Goal: Information Seeking & Learning: Find specific fact

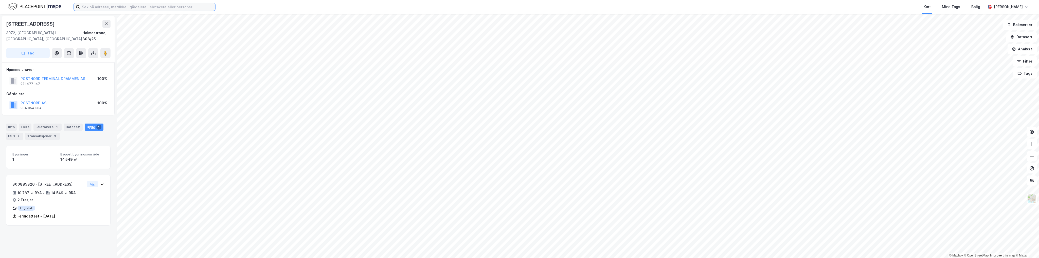
click at [110, 6] on input at bounding box center [147, 7] width 135 height 8
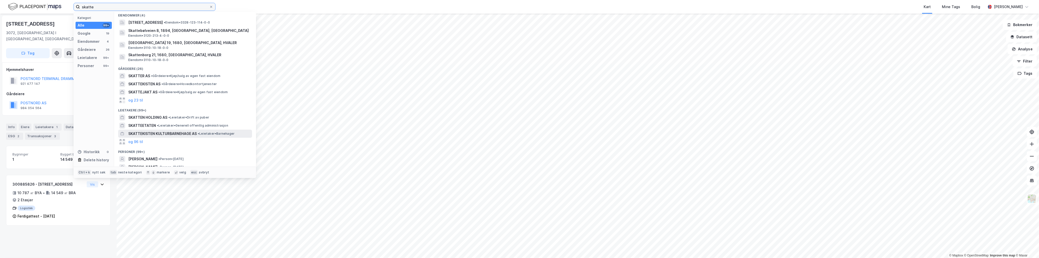
scroll to position [51, 0]
type input "skatte"
click at [147, 120] on span "SKATTEETATEN" at bounding box center [142, 123] width 28 height 6
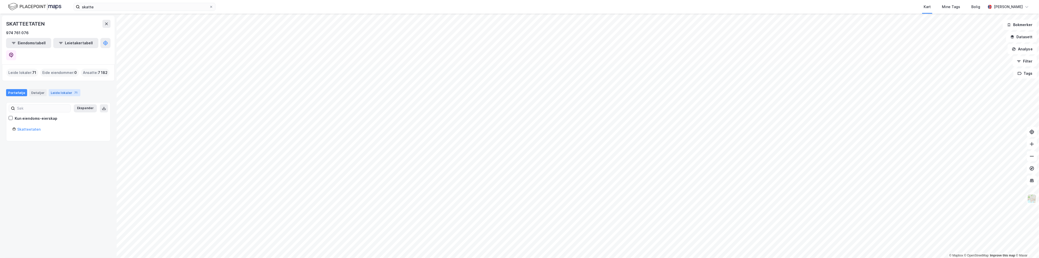
click at [62, 89] on div "Leide lokaler 71" at bounding box center [65, 92] width 32 height 7
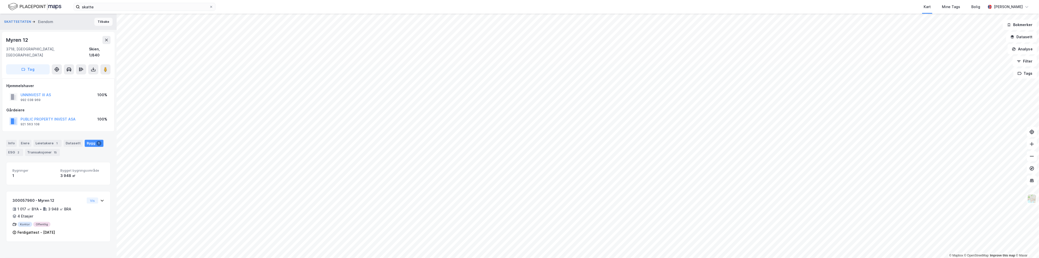
click at [104, 22] on button "Tilbake" at bounding box center [103, 22] width 18 height 8
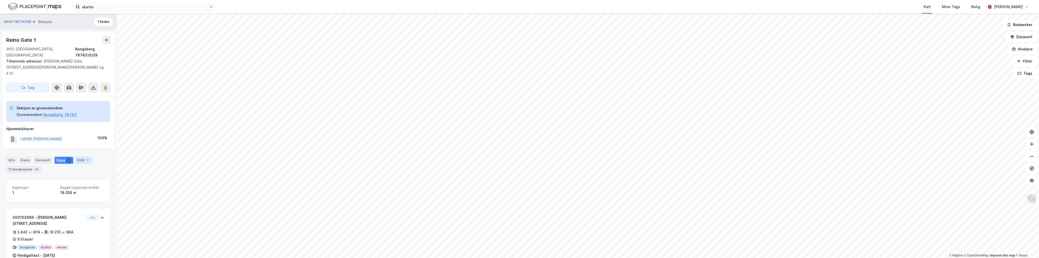
click at [79, 157] on div "ESG 1" at bounding box center [83, 160] width 17 height 7
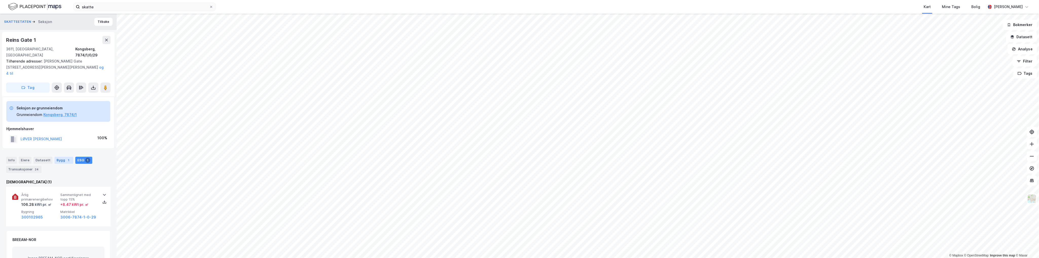
click at [62, 157] on div "Bygg 1" at bounding box center [64, 160] width 19 height 7
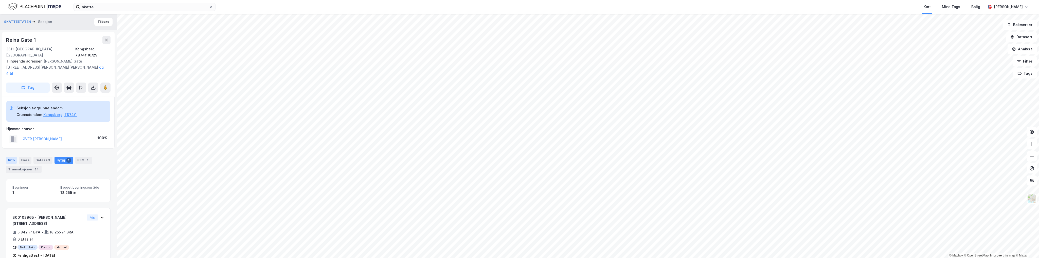
click at [12, 157] on div "Info" at bounding box center [11, 160] width 11 height 7
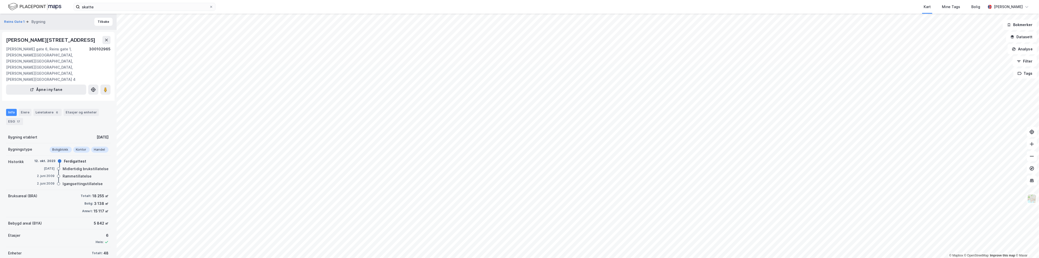
drag, startPoint x: 47, startPoint y: 104, endPoint x: 49, endPoint y: 101, distance: 3.7
click at [47, 109] on div "Info Eiere Leietakere 6 Etasjer og enheter ESG 17" at bounding box center [58, 117] width 104 height 16
click at [49, 109] on div "Leietakere 6" at bounding box center [47, 112] width 28 height 7
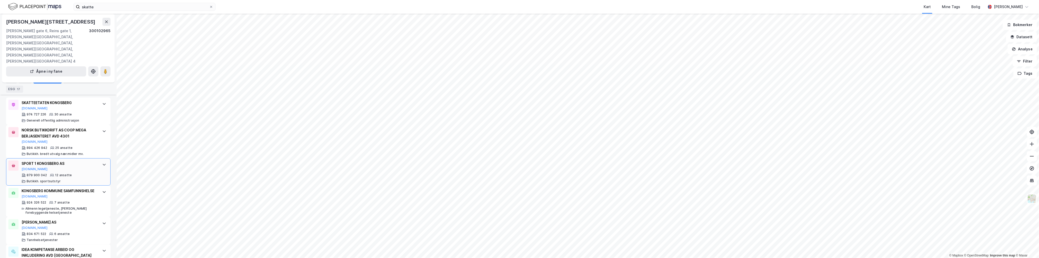
scroll to position [148, 0]
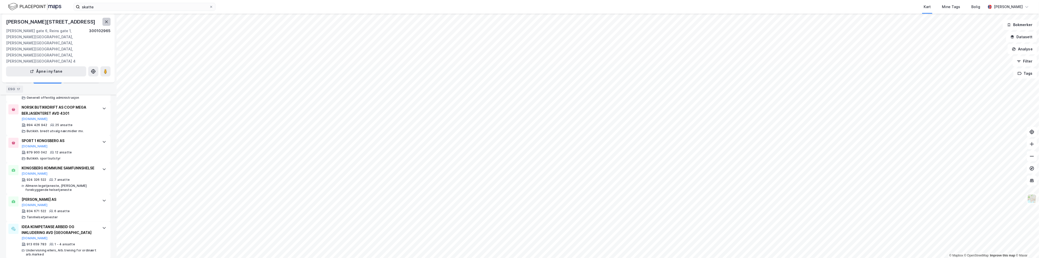
click at [106, 24] on button at bounding box center [106, 22] width 8 height 8
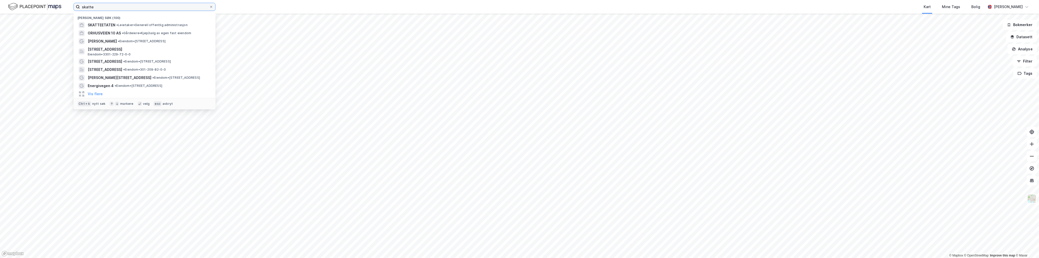
click at [131, 7] on input "skatte" at bounding box center [144, 7] width 129 height 8
click at [117, 26] on span "•" at bounding box center [117, 25] width 2 height 4
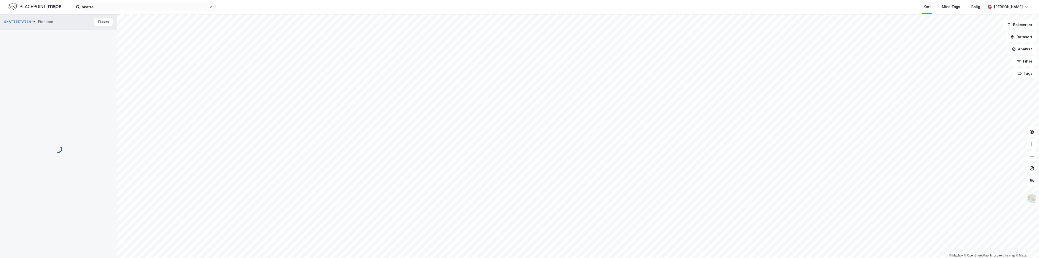
scroll to position [46, 0]
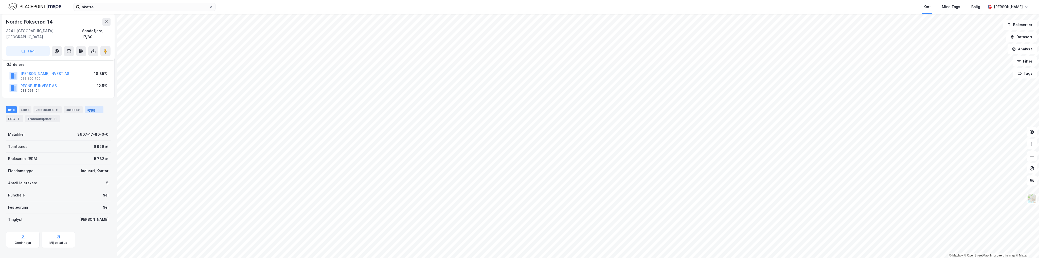
click at [91, 106] on div "Bygg 1" at bounding box center [94, 109] width 19 height 7
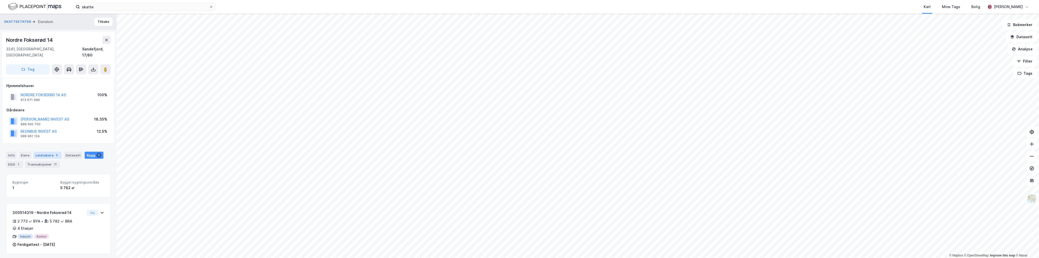
click at [52, 152] on div "Leietakere 5" at bounding box center [47, 155] width 28 height 7
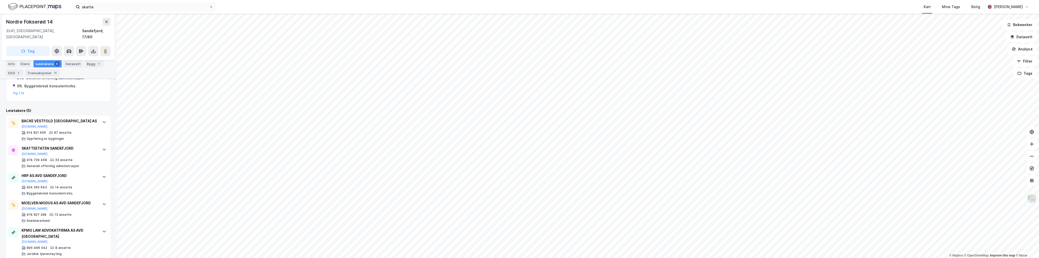
scroll to position [23, 0]
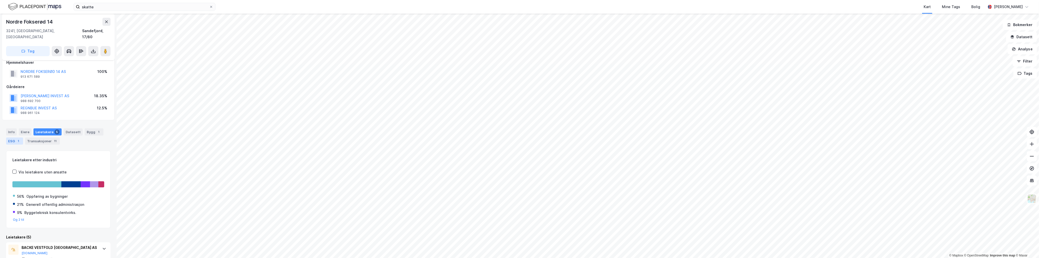
click at [8, 138] on div "ESG 1" at bounding box center [14, 141] width 17 height 7
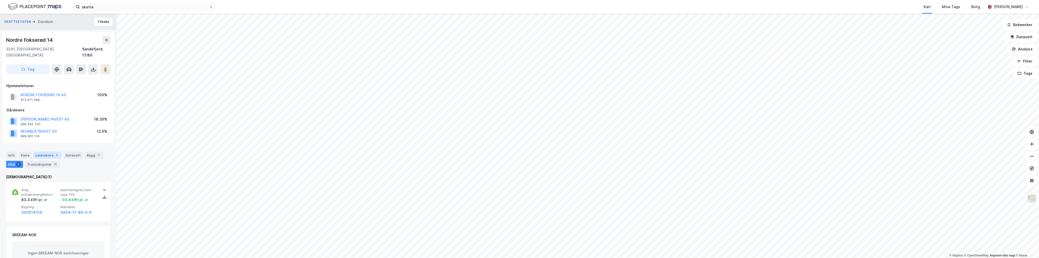
click at [51, 152] on div "Leietakere 5" at bounding box center [47, 155] width 28 height 7
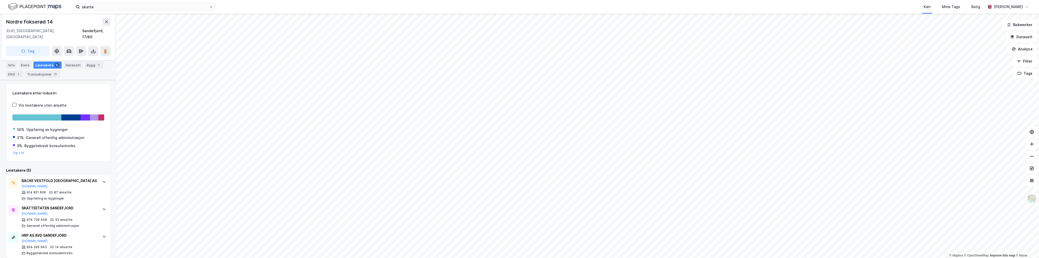
scroll to position [101, 0]
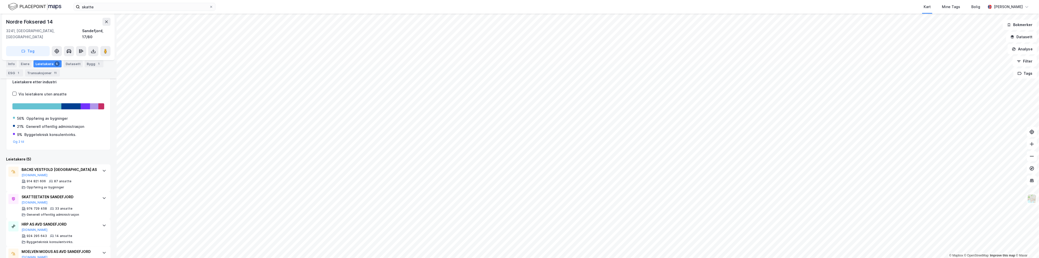
click at [68, 27] on div "Nordre [STREET_ADDRESS], 17/80" at bounding box center [58, 29] width 104 height 22
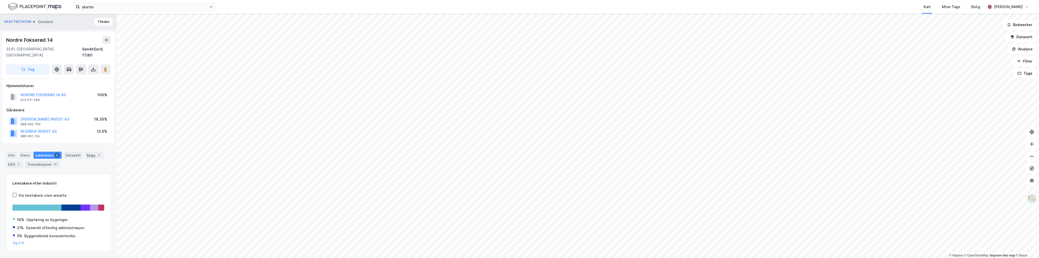
click at [104, 21] on button "Tilbake" at bounding box center [103, 22] width 18 height 8
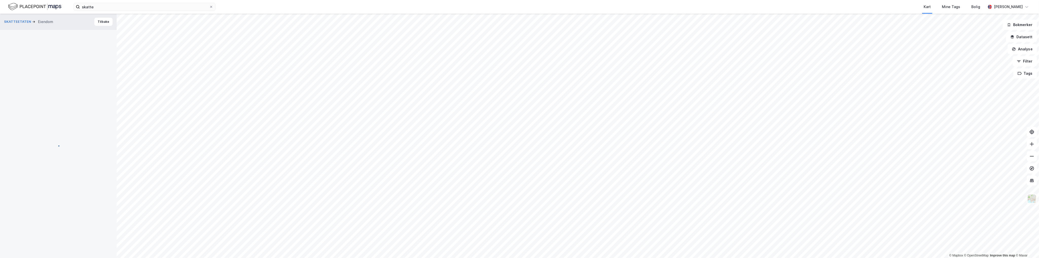
scroll to position [2, 0]
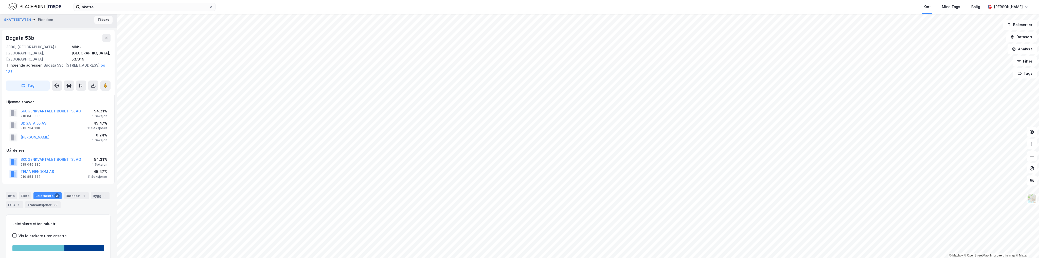
click at [103, 21] on button "Tilbake" at bounding box center [103, 20] width 18 height 8
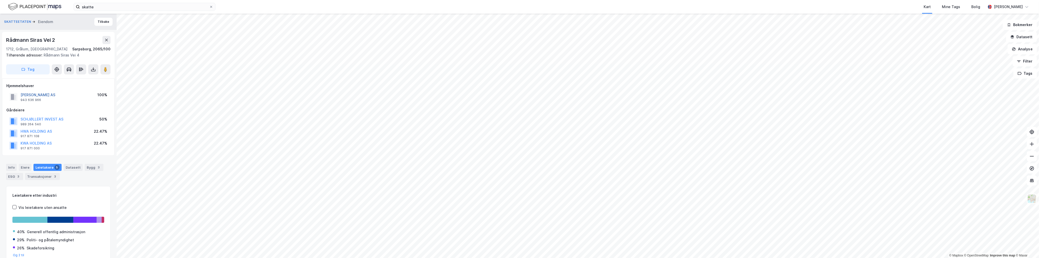
click at [0, 0] on button "[PERSON_NAME] AS" at bounding box center [0, 0] width 0 height 0
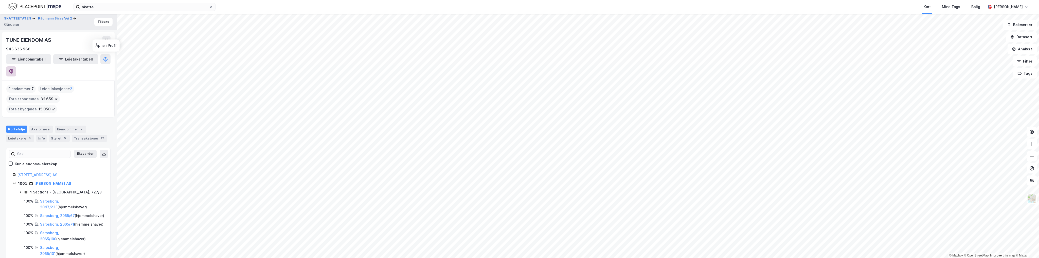
click at [16, 66] on button at bounding box center [11, 71] width 10 height 10
click at [68, 45] on div "TUNE EIENDOM AS 943 636 966" at bounding box center [58, 44] width 104 height 16
click at [72, 38] on div "TUNE EIENDOM AS" at bounding box center [58, 40] width 104 height 8
click at [102, 23] on button "Tilbake" at bounding box center [103, 22] width 18 height 8
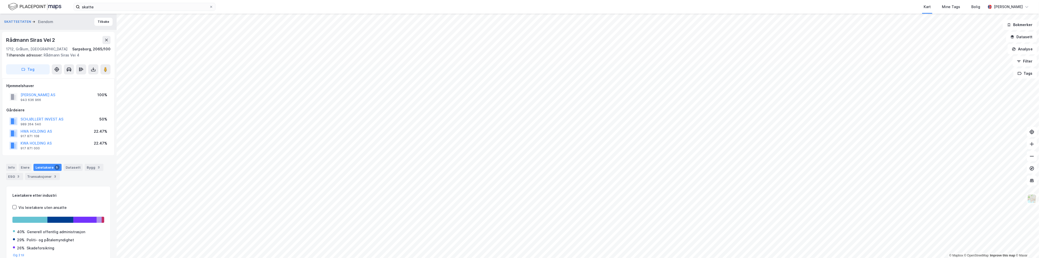
scroll to position [1, 0]
click at [105, 20] on button "Tilbake" at bounding box center [103, 21] width 18 height 8
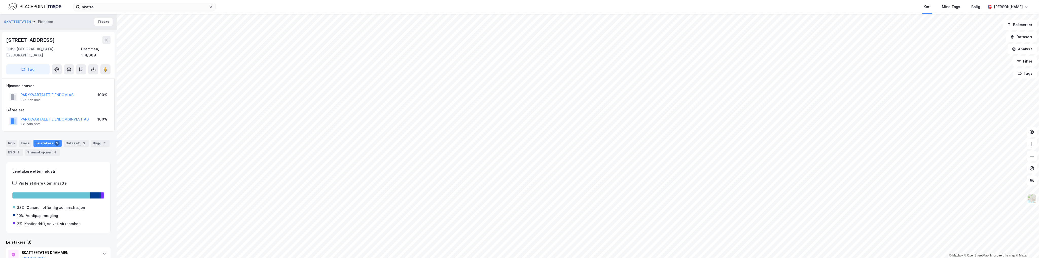
click at [0, 0] on button "PARKKVARTALET EIENDOMSINVEST AS" at bounding box center [0, 0] width 0 height 0
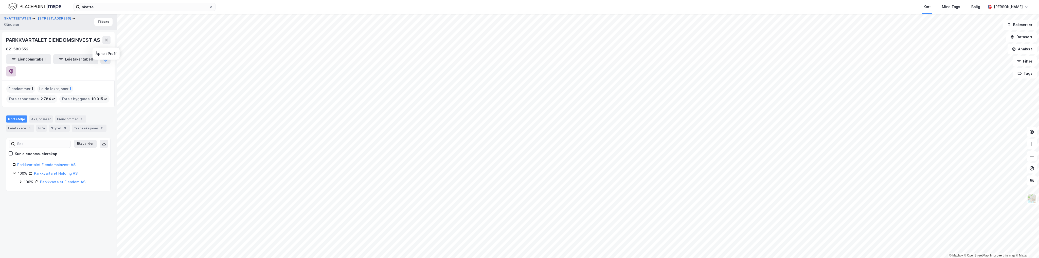
click at [16, 66] on button at bounding box center [11, 71] width 10 height 10
click at [100, 20] on button "Tilbake" at bounding box center [103, 22] width 18 height 8
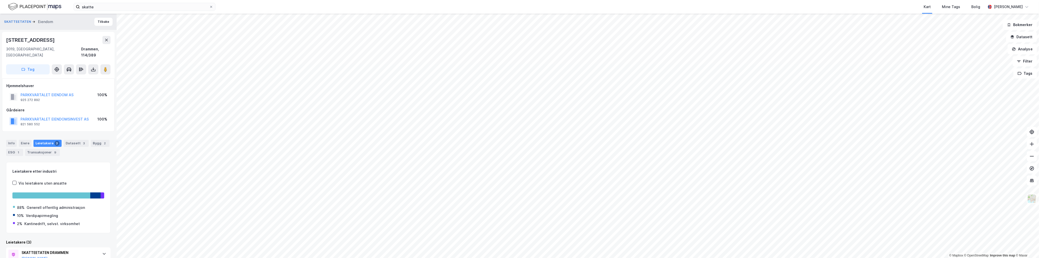
click at [78, 26] on div "SKATTEETATEN [PERSON_NAME]" at bounding box center [58, 22] width 117 height 16
click at [100, 23] on button "Tilbake" at bounding box center [103, 22] width 18 height 8
click at [101, 24] on button "Tilbake" at bounding box center [103, 22] width 18 height 8
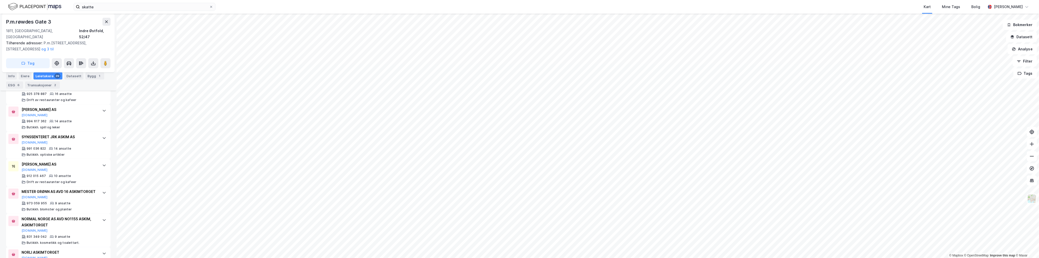
scroll to position [413, 0]
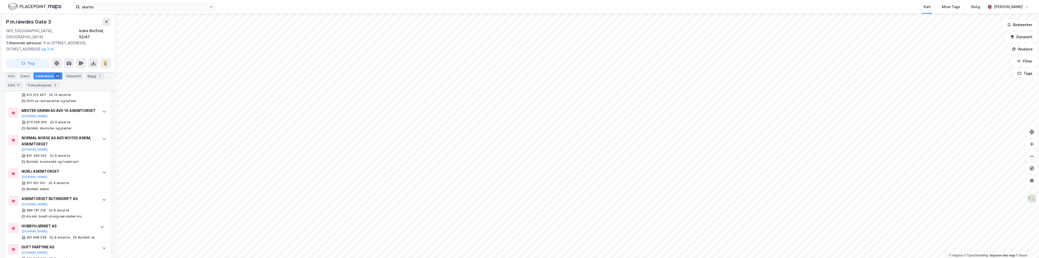
click at [73, 29] on div "1811, [GEOGRAPHIC_DATA], Østfold Indre Østfold, 52/47" at bounding box center [58, 34] width 104 height 12
click at [69, 19] on div "P.m.røwdes Gate 3" at bounding box center [58, 22] width 104 height 8
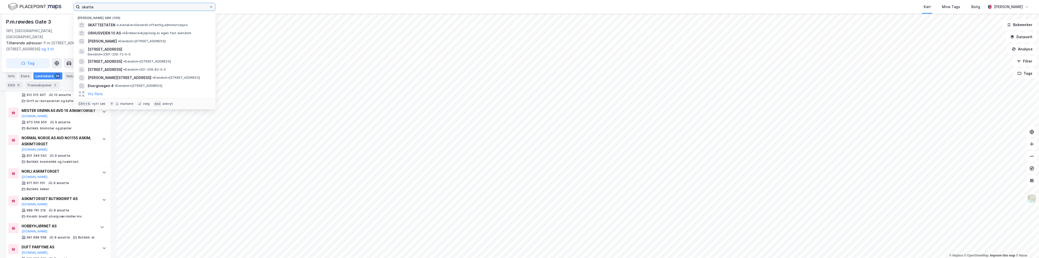
click at [108, 9] on input "skatte" at bounding box center [144, 7] width 129 height 8
click at [113, 26] on span "SKATTEETATEN" at bounding box center [102, 25] width 28 height 6
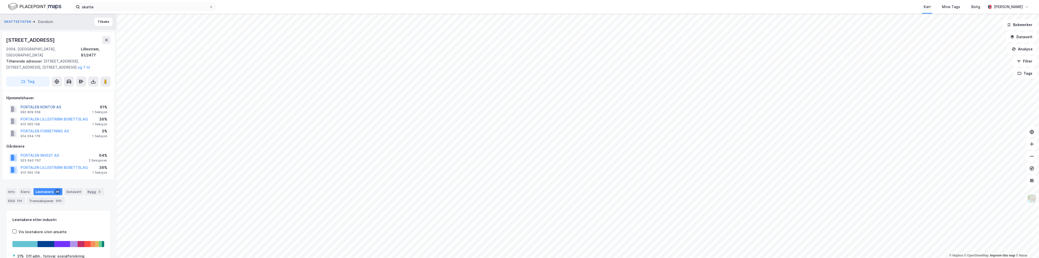
click at [0, 0] on button "PORTALEN KONTOR AS" at bounding box center [0, 0] width 0 height 0
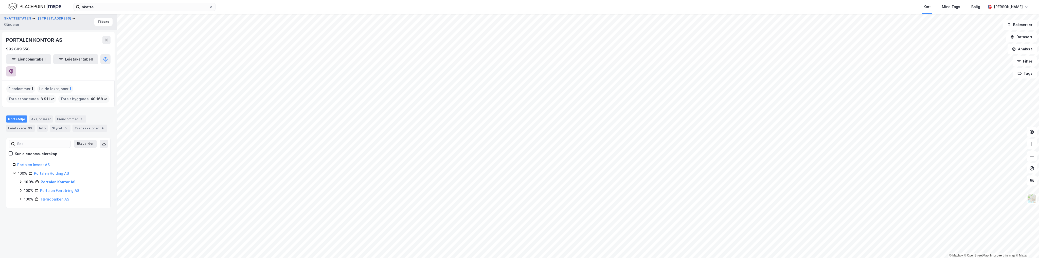
click at [12, 70] on icon at bounding box center [11, 71] width 2 height 2
click at [101, 24] on button "Tilbake" at bounding box center [103, 22] width 18 height 8
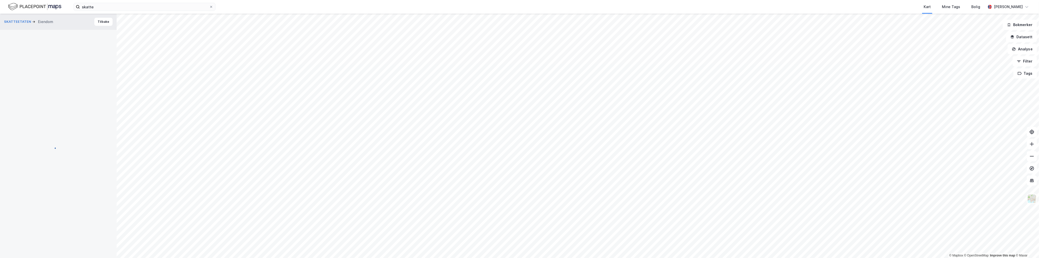
scroll to position [1, 0]
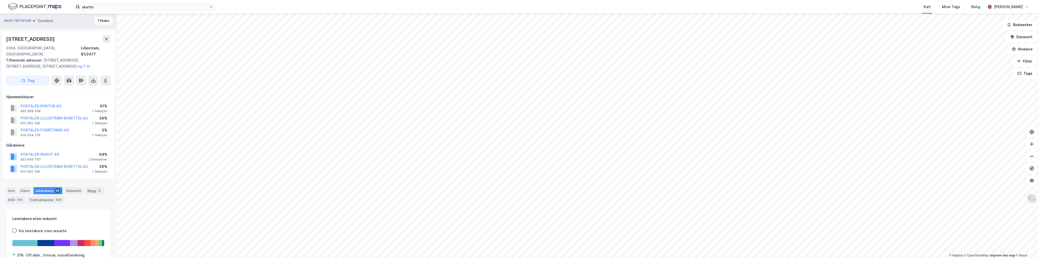
click at [102, 21] on button "Tilbake" at bounding box center [103, 21] width 18 height 8
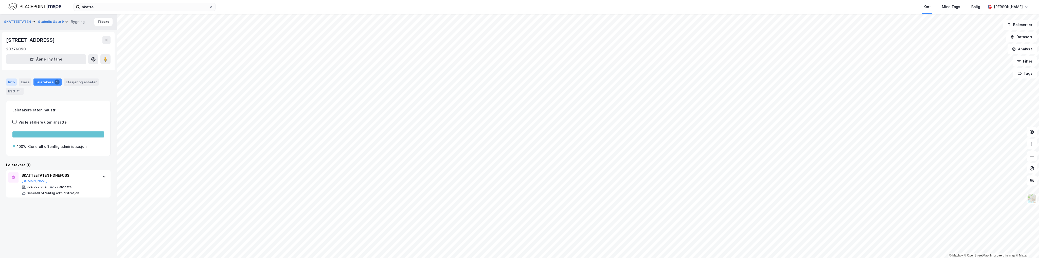
click at [12, 82] on div "Info" at bounding box center [11, 82] width 11 height 7
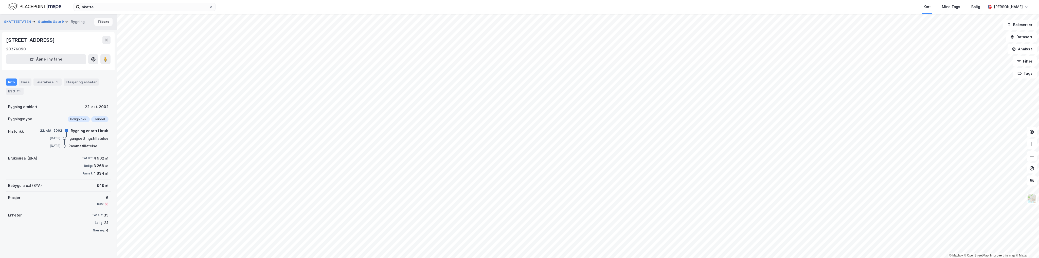
click at [100, 21] on button "Tilbake" at bounding box center [103, 22] width 18 height 8
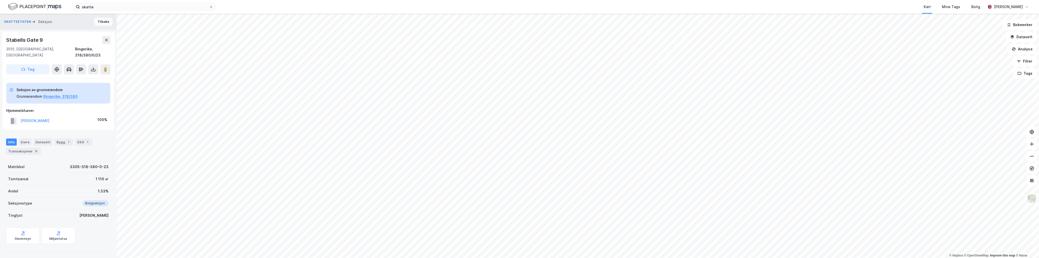
click at [100, 21] on button "Tilbake" at bounding box center [103, 22] width 18 height 8
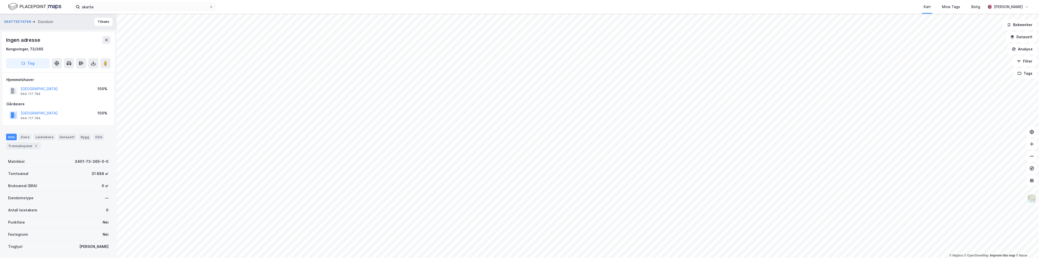
scroll to position [1, 0]
click at [97, 21] on button "Tilbake" at bounding box center [103, 21] width 18 height 8
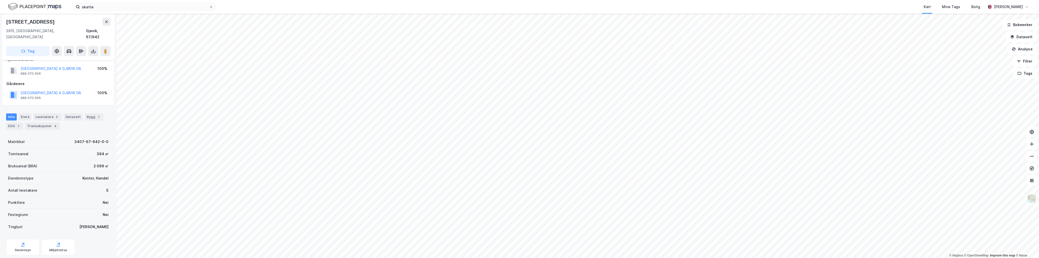
scroll to position [33, 0]
click at [16, 116] on div "ESG 1" at bounding box center [14, 119] width 17 height 7
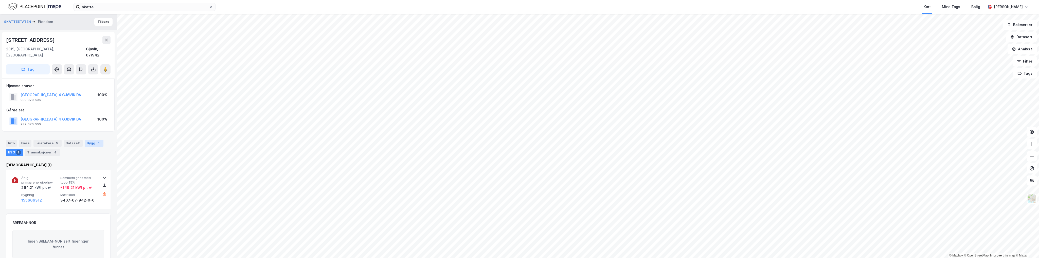
click at [85, 140] on div "Bygg 1" at bounding box center [94, 143] width 19 height 7
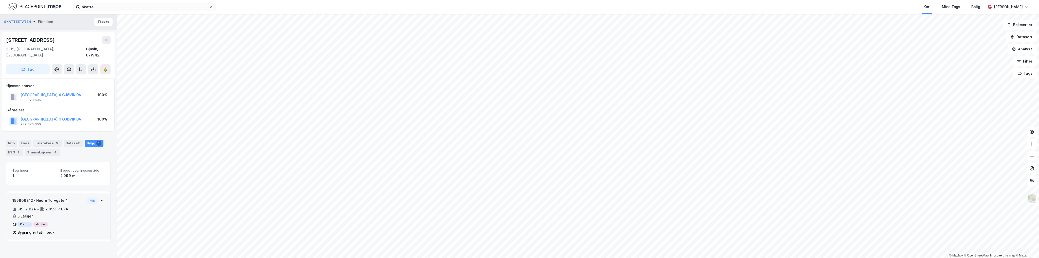
drag, startPoint x: 52, startPoint y: 237, endPoint x: 69, endPoint y: 225, distance: 20.4
click at [53, 237] on div "SKATTEETATEN Eiendom Tilbake [STREET_ADDRESS][GEOGRAPHIC_DATA], 67/942 Tag Hjem…" at bounding box center [58, 136] width 117 height 245
drag, startPoint x: 80, startPoint y: 218, endPoint x: 75, endPoint y: 248, distance: 30.9
click at [75, 248] on div "SKATTEETATEN Eiendom Tilbake [STREET_ADDRESS][GEOGRAPHIC_DATA], 67/942 Tag Hjem…" at bounding box center [58, 136] width 117 height 245
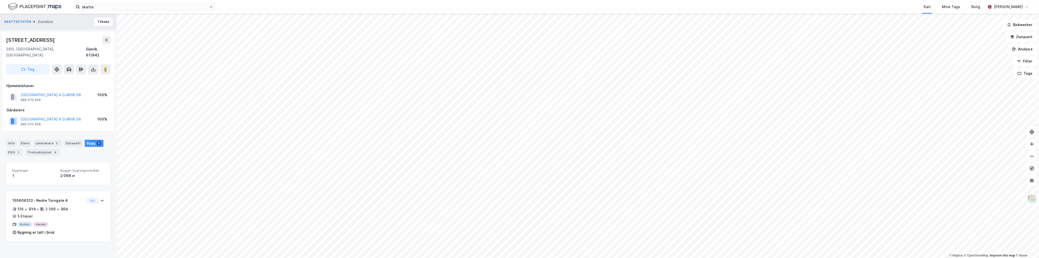
click at [74, 247] on div "SKATTEETATEN Eiendom Tilbake [STREET_ADDRESS][GEOGRAPHIC_DATA], 67/942 Tag Hjem…" at bounding box center [58, 136] width 117 height 245
click at [68, 252] on div "SKATTEETATEN Eiendom Tilbake [STREET_ADDRESS][GEOGRAPHIC_DATA], 67/942 Tag Hjem…" at bounding box center [58, 136] width 117 height 245
click at [37, 245] on div "SKATTEETATEN Eiendom Tilbake [STREET_ADDRESS][GEOGRAPHIC_DATA], 67/942 Tag Hjem…" at bounding box center [58, 136] width 117 height 245
click at [42, 242] on div "SKATTEETATEN Eiendom Tilbake [STREET_ADDRESS][GEOGRAPHIC_DATA], 67/942 Tag Hjem…" at bounding box center [58, 136] width 117 height 245
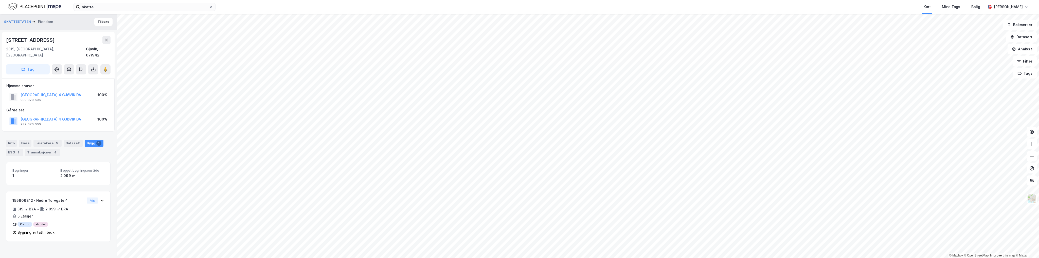
click at [47, 242] on div "SKATTEETATEN Eiendom Tilbake [STREET_ADDRESS][GEOGRAPHIC_DATA], 67/942 Tag Hjem…" at bounding box center [58, 136] width 117 height 245
click at [48, 241] on div "SKATTEETATEN Eiendom Tilbake [STREET_ADDRESS][GEOGRAPHIC_DATA], 67/942 Tag Hjem…" at bounding box center [58, 136] width 117 height 245
click at [45, 247] on div "SKATTEETATEN Eiendom Tilbake [STREET_ADDRESS][GEOGRAPHIC_DATA], 67/942 Tag Hjem…" at bounding box center [58, 136] width 117 height 245
click at [101, 24] on button "Tilbake" at bounding box center [103, 22] width 18 height 8
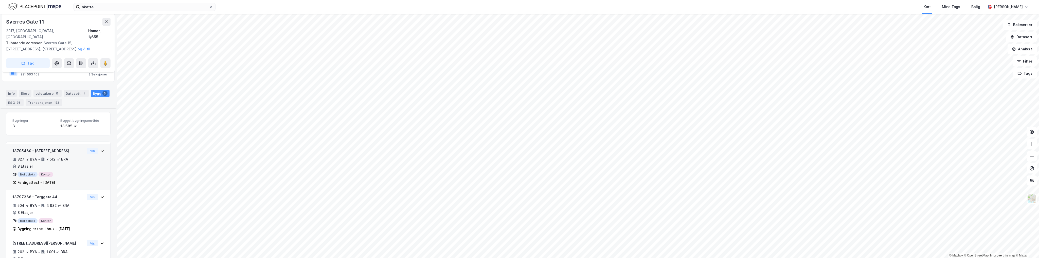
scroll to position [105, 0]
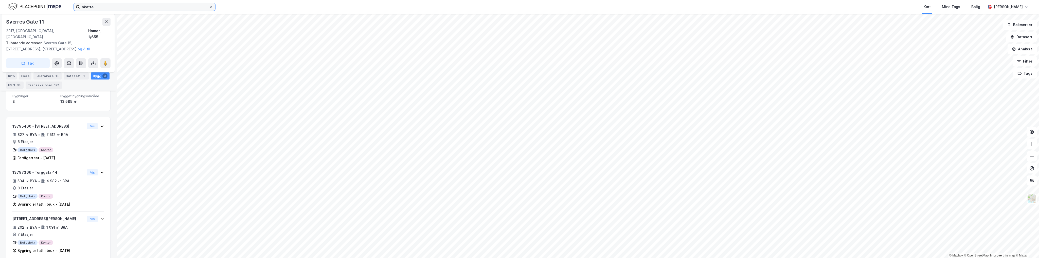
click at [158, 7] on input "skatte" at bounding box center [144, 7] width 129 height 8
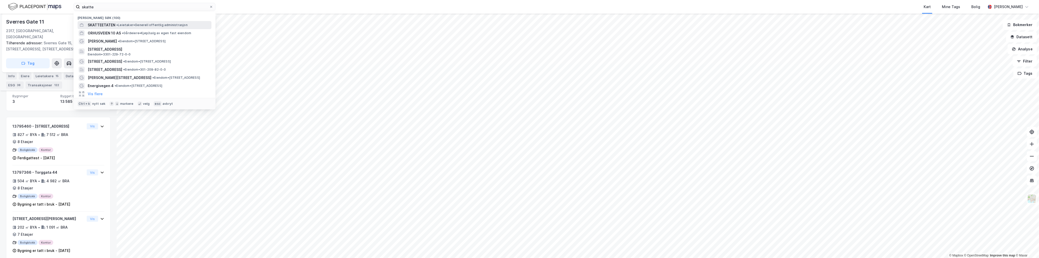
click at [157, 23] on span "• Leietaker • Generell offentlig administrasjon" at bounding box center [151, 25] width 71 height 4
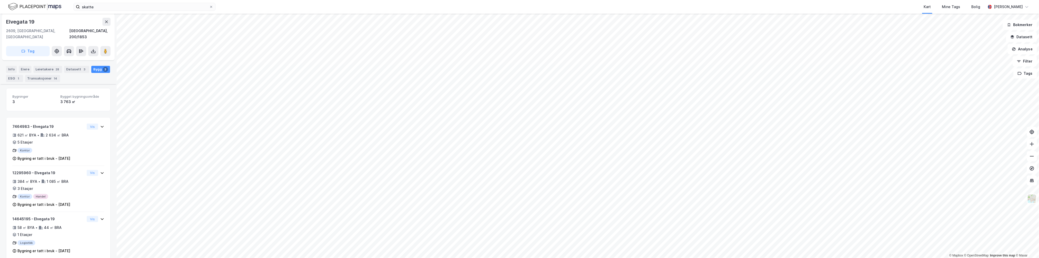
scroll to position [74, 0]
click at [55, 67] on div "28" at bounding box center [58, 69] width 6 height 5
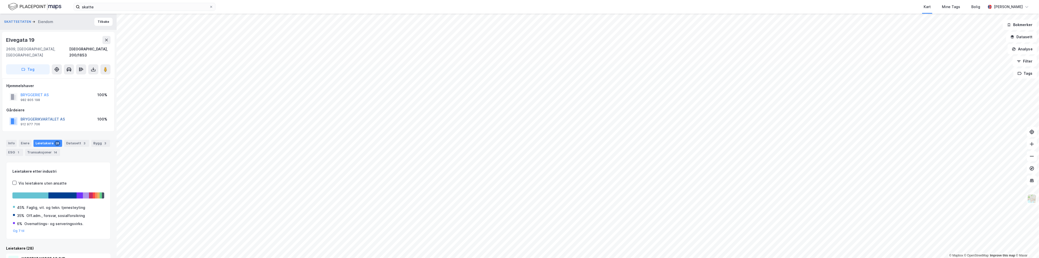
click at [0, 0] on button "BRYGGERIKVARTALET AS" at bounding box center [0, 0] width 0 height 0
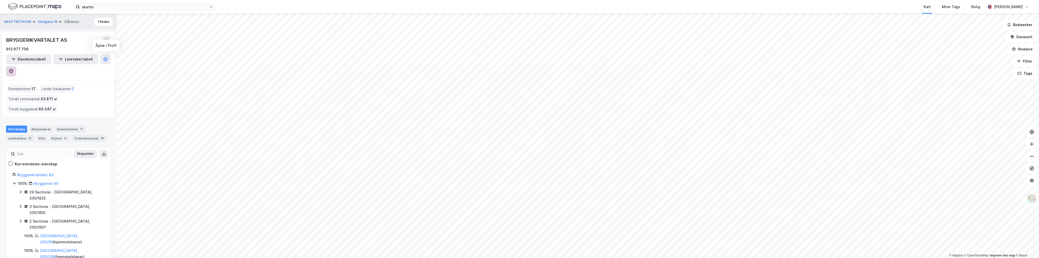
click at [14, 69] on icon at bounding box center [11, 71] width 5 height 5
click at [101, 23] on button "Tilbake" at bounding box center [103, 22] width 18 height 8
